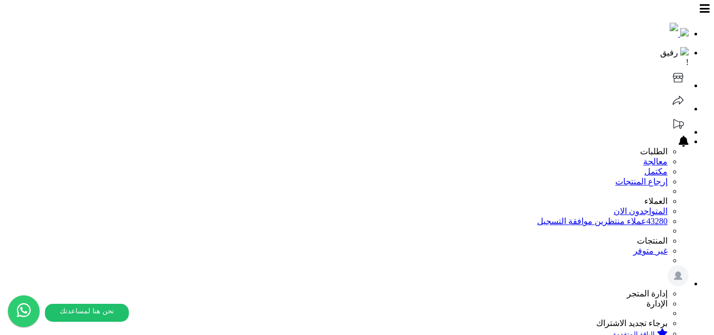
select select "*"
